Goal: Check status

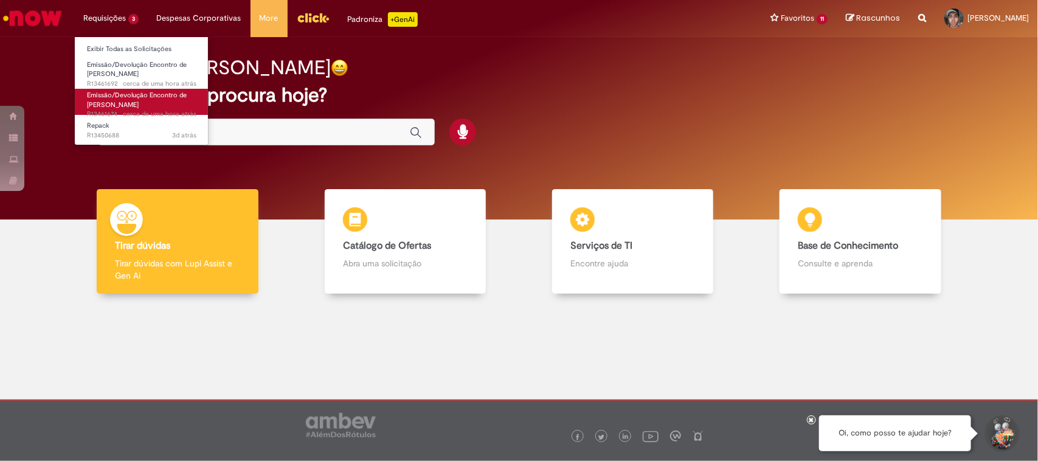
click at [117, 98] on span "Emissão/Devolução Encontro de [PERSON_NAME]" at bounding box center [137, 100] width 100 height 19
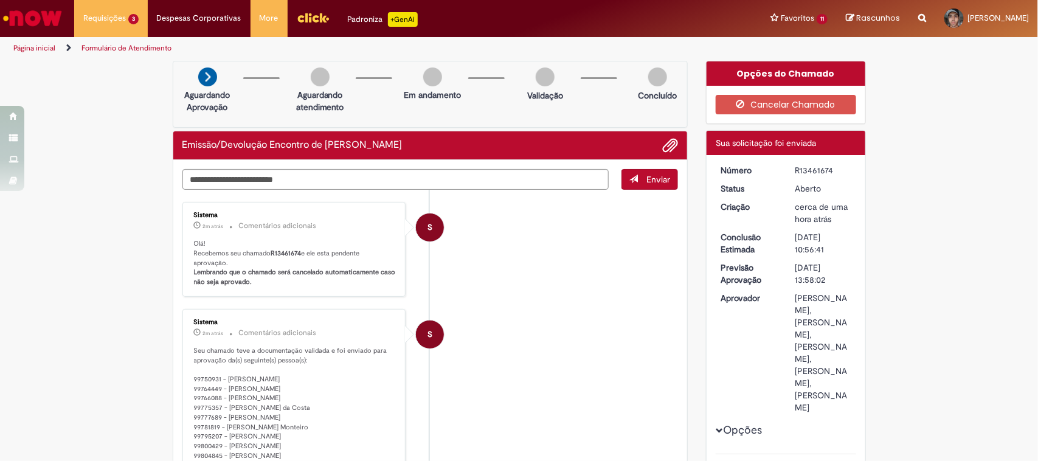
click at [815, 170] on div "R13461674" at bounding box center [823, 170] width 57 height 12
copy div "R13461674"
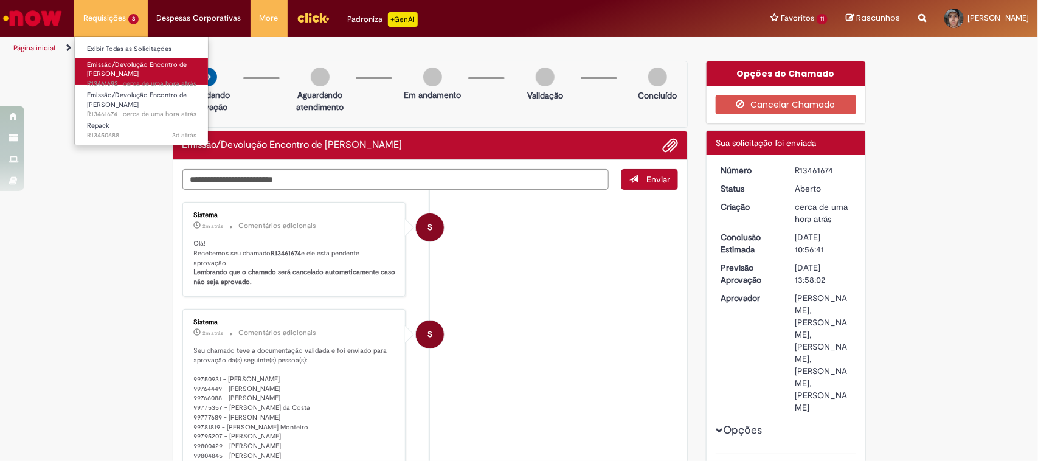
click at [104, 71] on span "Emissão/Devolução Encontro de [PERSON_NAME]" at bounding box center [137, 69] width 100 height 19
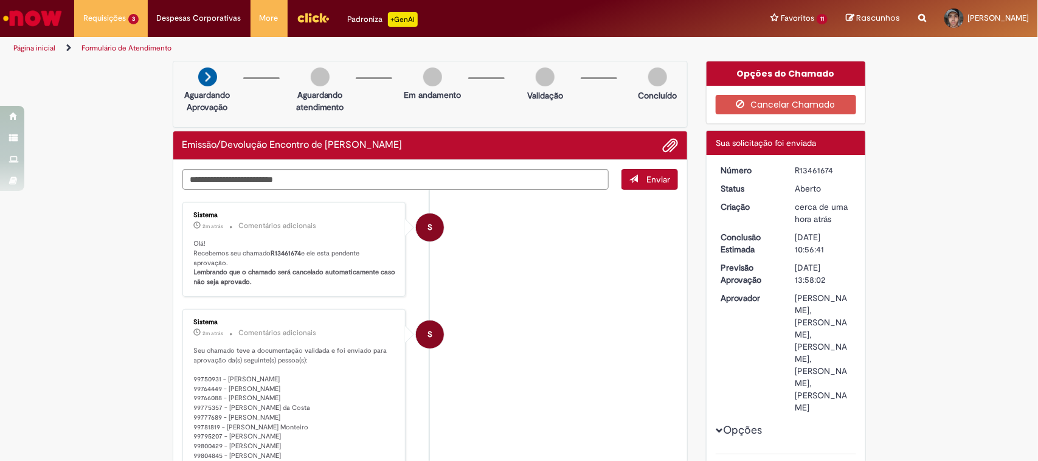
click at [0, 0] on div "[DATE] 11:00:00" at bounding box center [0, 0] width 0 height 0
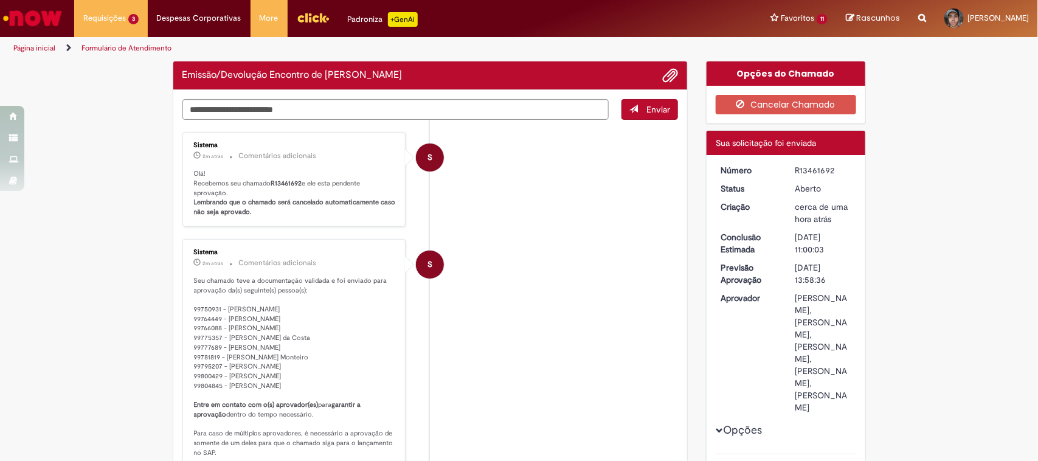
click at [564, 260] on li "S Sistema 2m atrás 2 minutos atrás Comentários adicionais Seu chamado teve a do…" at bounding box center [430, 367] width 496 height 257
click at [812, 171] on div "R13461692" at bounding box center [823, 170] width 57 height 12
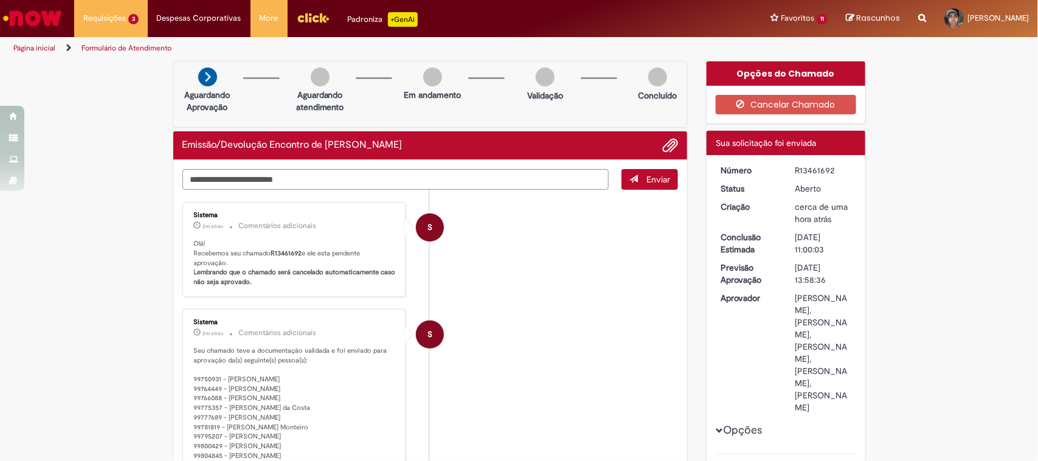
copy div "R13461692"
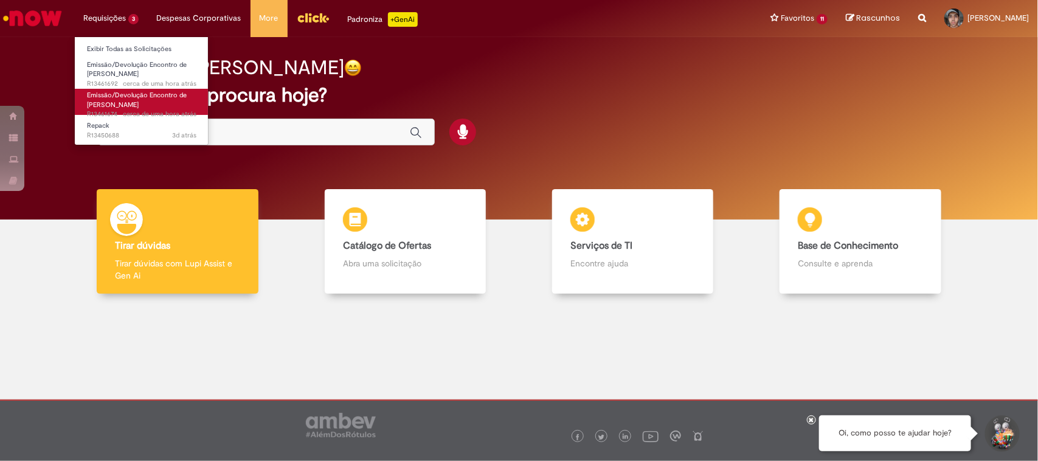
click at [126, 93] on span "Emissão/Devolução Encontro de [PERSON_NAME]" at bounding box center [137, 100] width 100 height 19
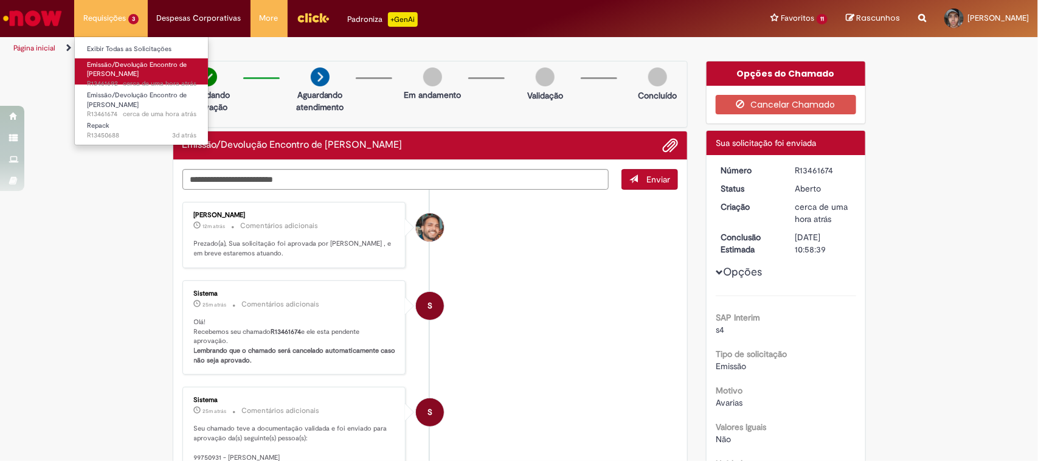
click at [135, 73] on span "Emissão/Devolução Encontro de [PERSON_NAME]" at bounding box center [137, 69] width 100 height 19
